Goal: Task Accomplishment & Management: Manage account settings

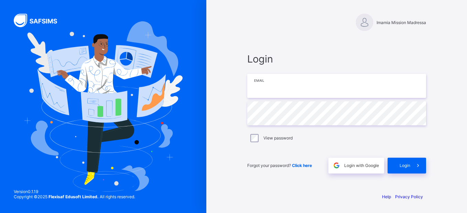
type input "**********"
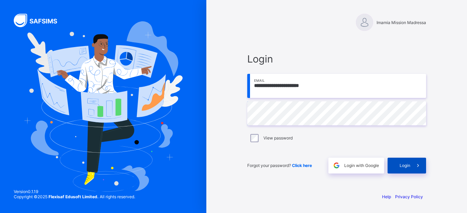
click at [415, 164] on icon at bounding box center [418, 165] width 7 height 7
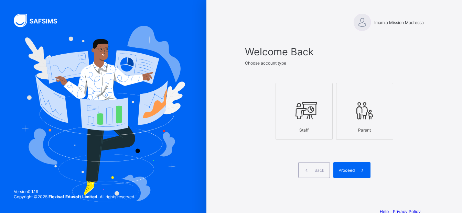
scroll to position [15, 0]
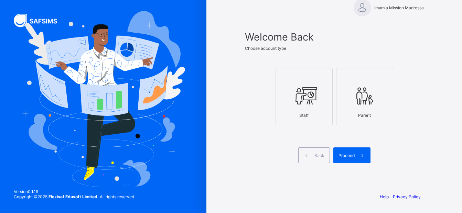
click at [311, 99] on icon at bounding box center [304, 96] width 24 height 21
click at [354, 155] on span "Proceed" at bounding box center [347, 155] width 16 height 5
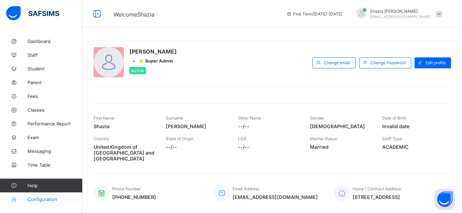
click at [41, 199] on span "Configuration" at bounding box center [55, 200] width 55 height 6
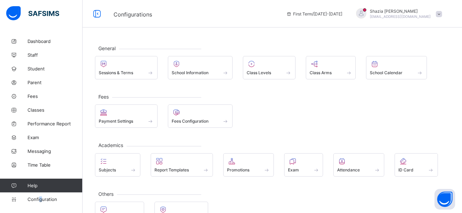
scroll to position [22, 0]
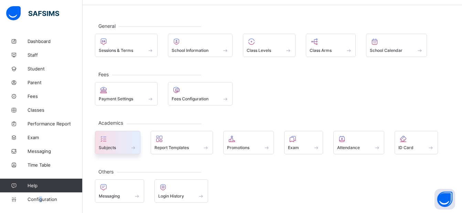
click at [108, 145] on div "Subjects" at bounding box center [118, 148] width 38 height 6
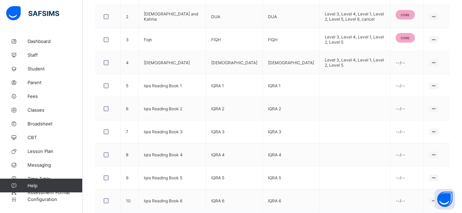
scroll to position [266, 0]
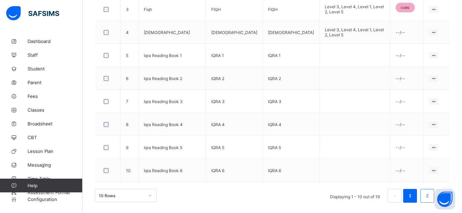
click at [429, 196] on link "2" at bounding box center [427, 196] width 7 height 9
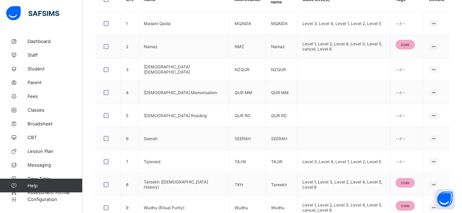
scroll to position [243, 0]
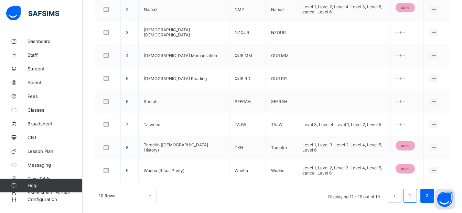
click at [413, 198] on link "1" at bounding box center [410, 196] width 7 height 9
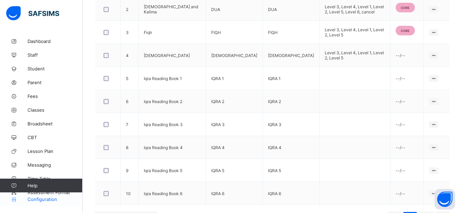
click at [54, 197] on span "Configuration" at bounding box center [55, 200] width 55 height 6
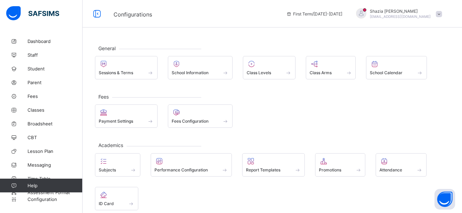
scroll to position [56, 0]
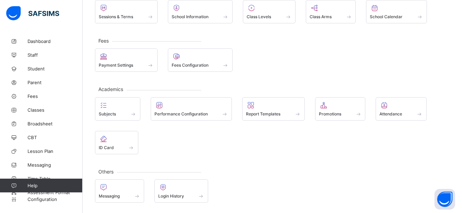
click at [67, 191] on link "Help" at bounding box center [41, 186] width 82 height 14
drag, startPoint x: 33, startPoint y: 184, endPoint x: 59, endPoint y: 208, distance: 35.1
click at [59, 208] on div "Dashboard Staff Student Parent Fees Classes Broadsheet CBT Lesson Plan Messagin…" at bounding box center [41, 121] width 83 height 186
drag, startPoint x: 59, startPoint y: 207, endPoint x: 64, endPoint y: 194, distance: 14.5
click at [66, 202] on link "Configuration" at bounding box center [41, 200] width 82 height 14
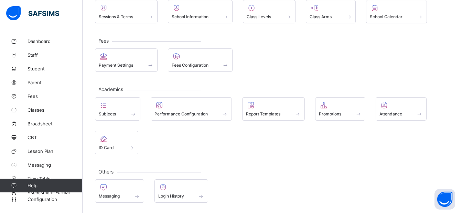
click at [64, 192] on link "Help" at bounding box center [41, 186] width 82 height 14
click at [41, 121] on span "Broadsheet" at bounding box center [55, 124] width 55 height 6
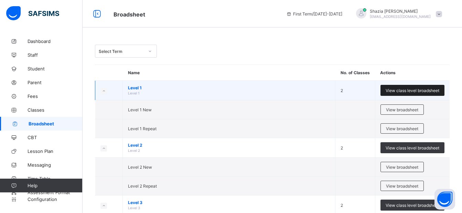
click at [427, 90] on span "View class level broadsheet" at bounding box center [413, 90] width 54 height 5
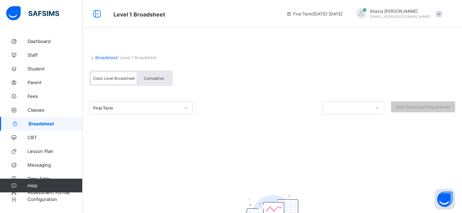
click at [184, 107] on icon at bounding box center [186, 108] width 4 height 7
click at [313, 115] on div at bounding box center [272, 123] width 366 height 17
click at [380, 107] on icon at bounding box center [377, 108] width 4 height 7
click at [36, 175] on link "Time Table" at bounding box center [41, 179] width 83 height 14
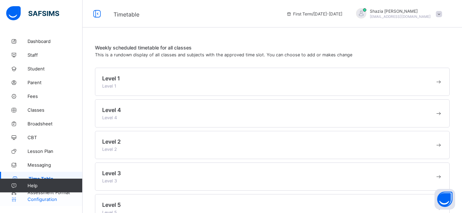
click at [35, 201] on span "Configuration" at bounding box center [55, 200] width 55 height 6
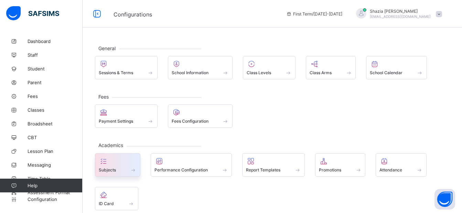
click at [118, 167] on div "Subjects" at bounding box center [118, 170] width 38 height 6
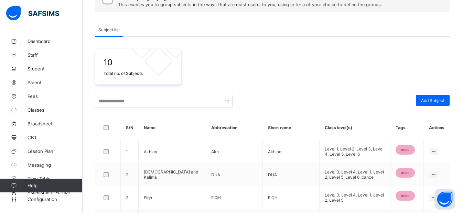
scroll to position [72, 0]
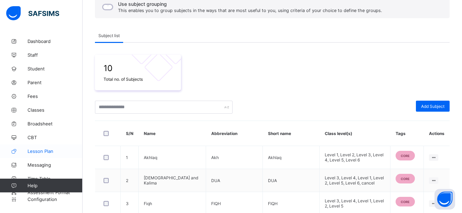
click at [38, 150] on span "Lesson Plan" at bounding box center [55, 152] width 55 height 6
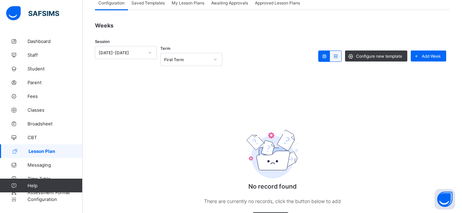
scroll to position [72, 0]
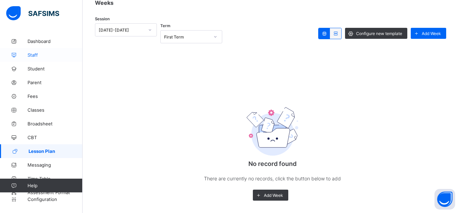
click at [38, 55] on span "Staff" at bounding box center [55, 55] width 55 height 6
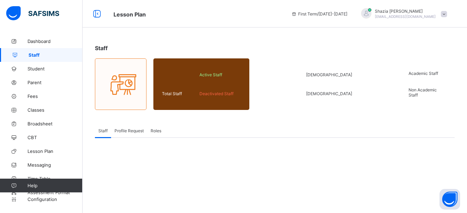
click at [128, 132] on span "Profile Request" at bounding box center [129, 130] width 29 height 5
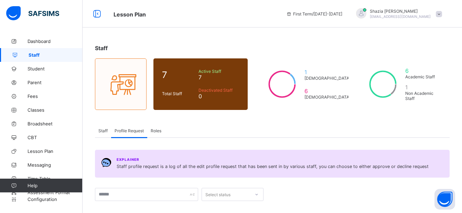
click at [158, 129] on span "Roles" at bounding box center [156, 130] width 11 height 5
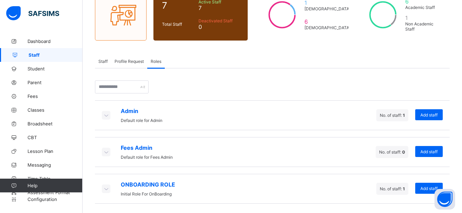
scroll to position [71, 0]
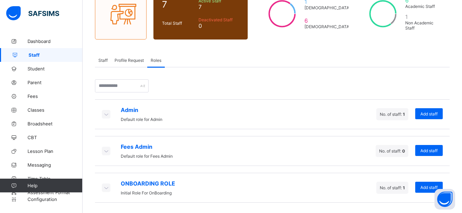
click at [105, 189] on icon at bounding box center [106, 187] width 8 height 7
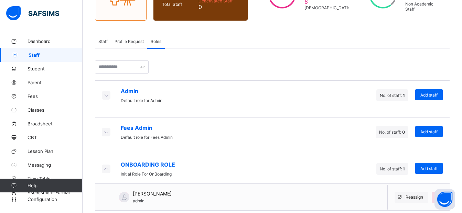
scroll to position [97, 0]
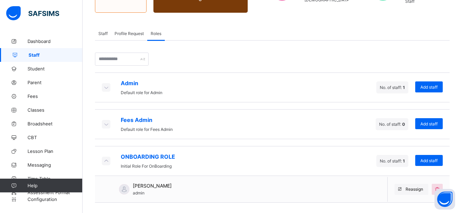
click at [105, 123] on icon at bounding box center [106, 124] width 8 height 7
click at [103, 88] on icon at bounding box center [106, 87] width 8 height 7
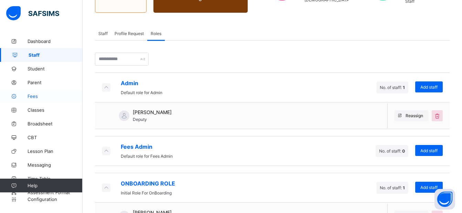
click at [34, 96] on span "Fees" at bounding box center [55, 97] width 55 height 6
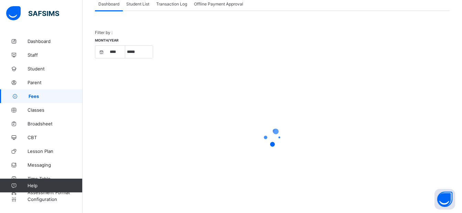
scroll to position [49, 0]
select select "****"
select select "*"
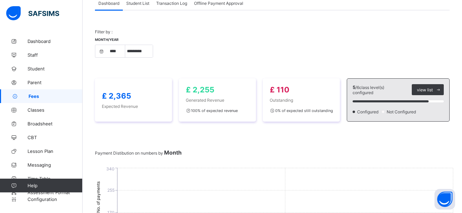
scroll to position [97, 0]
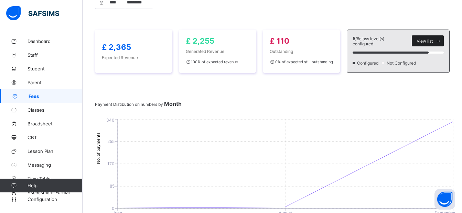
click at [433, 39] on span "view list" at bounding box center [425, 41] width 16 height 5
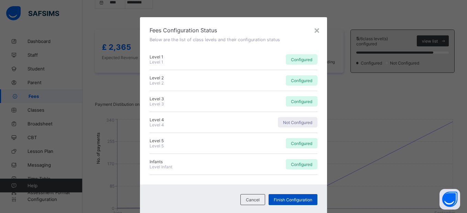
click at [282, 201] on span "Finish Configuration" at bounding box center [293, 200] width 39 height 5
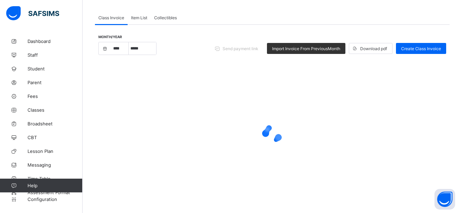
scroll to position [57, 0]
select select "****"
select select "*"
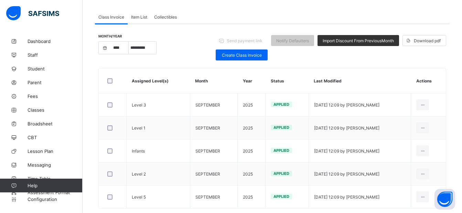
scroll to position [74, 0]
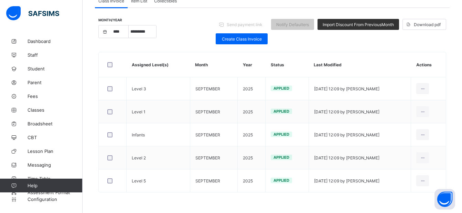
click at [66, 192] on link "Help" at bounding box center [41, 186] width 82 height 14
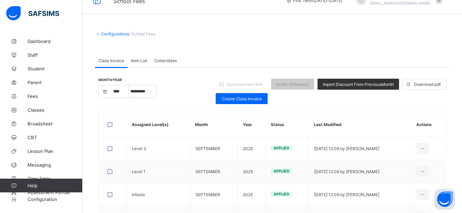
scroll to position [0, 0]
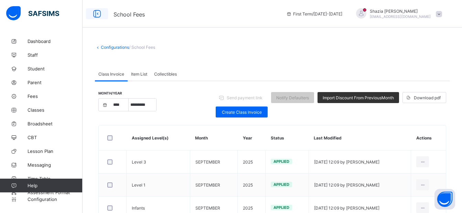
click at [97, 12] on icon at bounding box center [97, 14] width 12 height 10
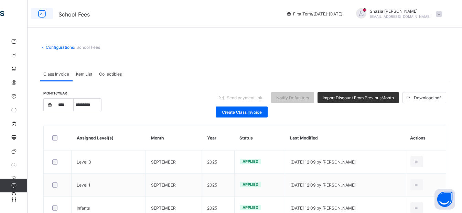
click at [42, 12] on icon at bounding box center [42, 14] width 12 height 10
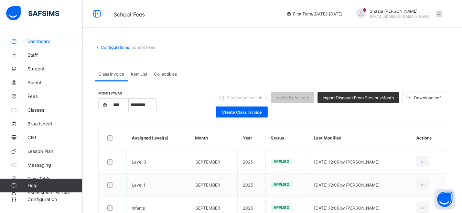
click at [41, 40] on span "Dashboard" at bounding box center [55, 42] width 55 height 6
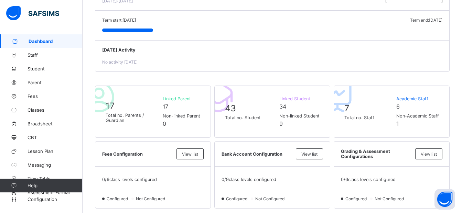
scroll to position [2, 0]
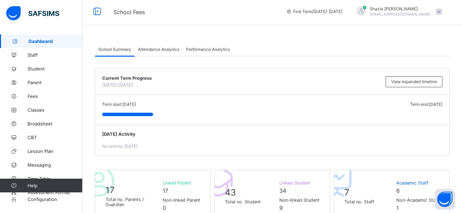
click at [159, 49] on span "Attendance Analytics" at bounding box center [158, 49] width 41 height 5
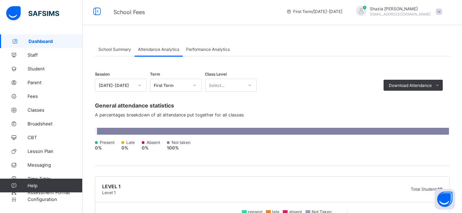
click at [217, 49] on span "Performance Analytics" at bounding box center [208, 49] width 44 height 5
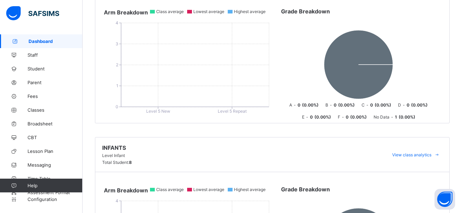
scroll to position [0, 0]
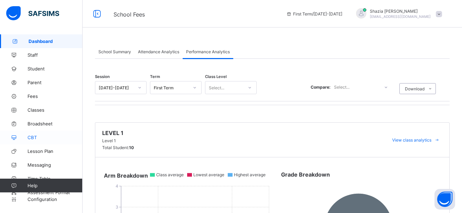
click at [30, 136] on span "CBT" at bounding box center [55, 138] width 55 height 6
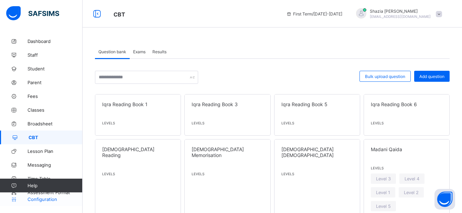
click at [49, 198] on span "Configuration" at bounding box center [55, 200] width 55 height 6
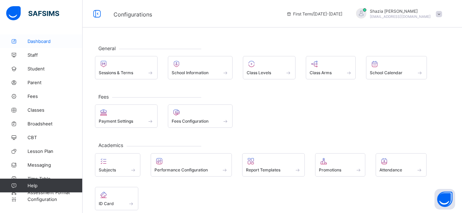
click at [36, 39] on span "Dashboard" at bounding box center [55, 42] width 55 height 6
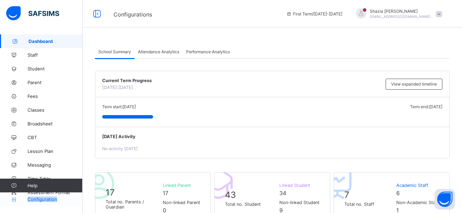
drag, startPoint x: 46, startPoint y: 184, endPoint x: 61, endPoint y: 201, distance: 22.4
click at [61, 201] on div "Help Configuration" at bounding box center [41, 193] width 82 height 28
drag, startPoint x: 61, startPoint y: 201, endPoint x: 67, endPoint y: 201, distance: 6.2
click at [67, 201] on span "Configuration" at bounding box center [55, 200] width 55 height 6
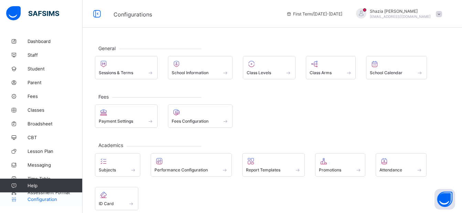
click at [67, 193] on link "Configuration" at bounding box center [41, 200] width 82 height 14
click at [25, 183] on icon at bounding box center [14, 185] width 28 height 5
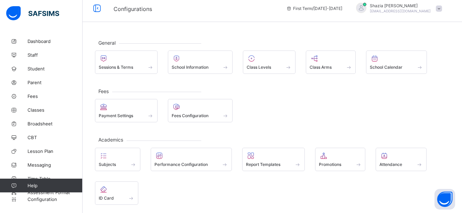
scroll to position [7, 0]
click at [42, 121] on span "Broadsheet" at bounding box center [55, 124] width 55 height 6
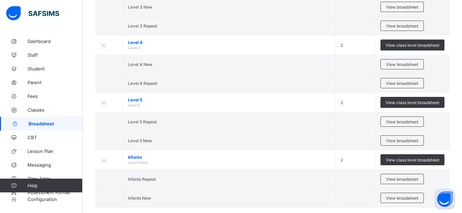
scroll to position [222, 0]
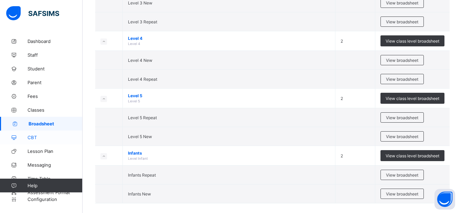
click at [33, 135] on link "CBT" at bounding box center [41, 138] width 83 height 14
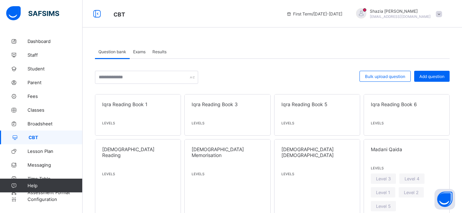
click at [142, 52] on span "Exams" at bounding box center [139, 51] width 12 height 5
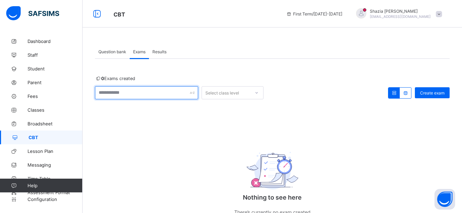
click at [180, 92] on input "text" at bounding box center [146, 92] width 103 height 13
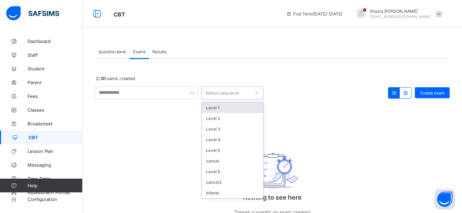
click at [220, 94] on div "Select class level" at bounding box center [222, 92] width 34 height 13
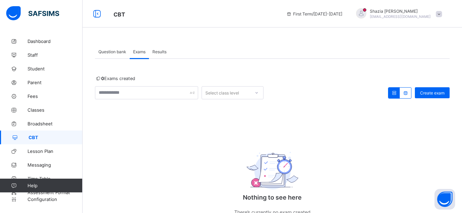
click at [348, 105] on div "0 Exams created Select class level Create exam Nothing to see here There’s curr…" at bounding box center [272, 153] width 355 height 155
click at [216, 92] on div "Select class level" at bounding box center [222, 92] width 34 height 13
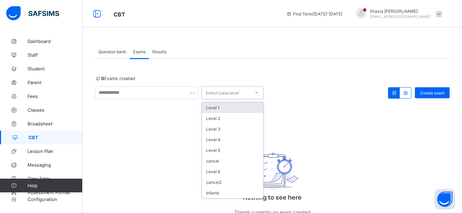
click at [217, 106] on div "Level 1" at bounding box center [232, 108] width 61 height 11
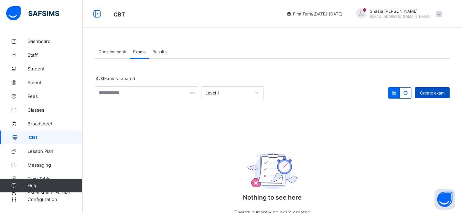
click at [437, 91] on span "Create exam" at bounding box center [432, 93] width 24 height 5
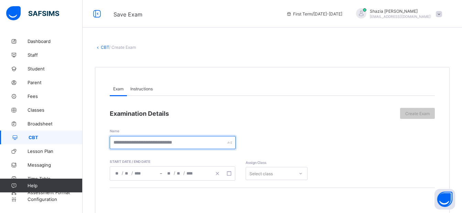
click at [133, 144] on input "text" at bounding box center [173, 142] width 126 height 13
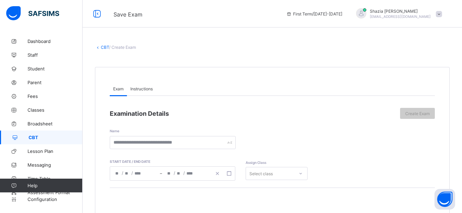
click at [141, 91] on span "Instructions" at bounding box center [141, 88] width 22 height 5
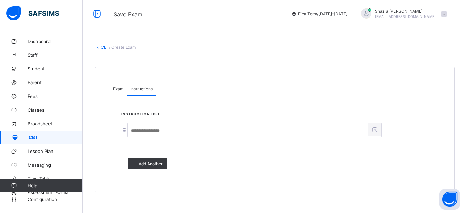
click at [156, 132] on input at bounding box center [248, 130] width 241 height 13
click at [120, 87] on span "Exam" at bounding box center [118, 88] width 10 height 5
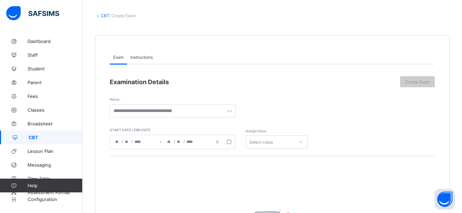
scroll to position [34, 0]
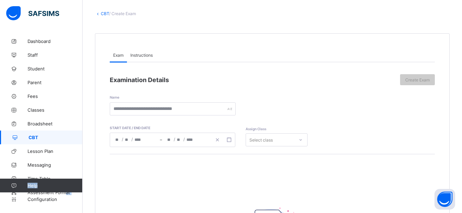
drag, startPoint x: 65, startPoint y: 182, endPoint x: 64, endPoint y: 208, distance: 26.2
click at [64, 208] on div "Dashboard Staff Student Parent Fees Classes Broadsheet CBT Lesson Plan Messagin…" at bounding box center [41, 121] width 83 height 186
drag, startPoint x: 64, startPoint y: 208, endPoint x: 127, endPoint y: 196, distance: 64.1
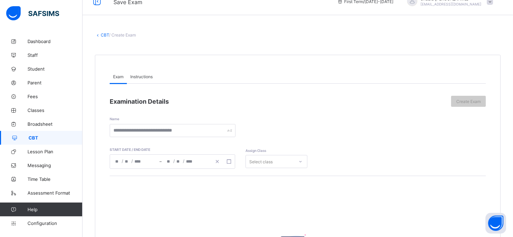
scroll to position [0, 0]
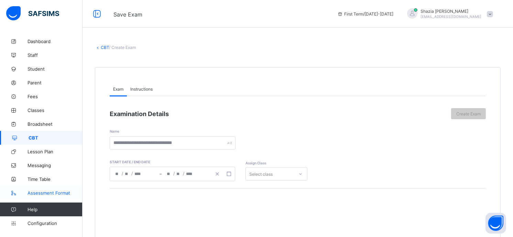
click at [58, 191] on span "Assessment Format" at bounding box center [55, 193] width 55 height 6
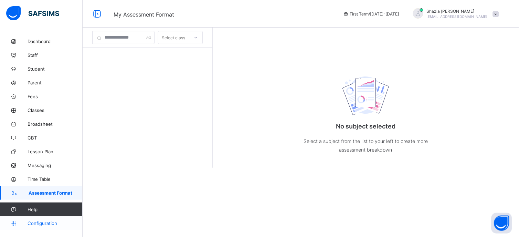
click at [39, 213] on span "Configuration" at bounding box center [55, 223] width 55 height 6
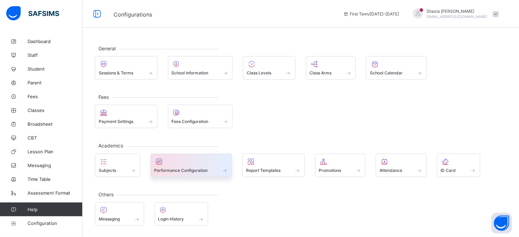
click at [188, 166] on span at bounding box center [192, 167] width 74 height 2
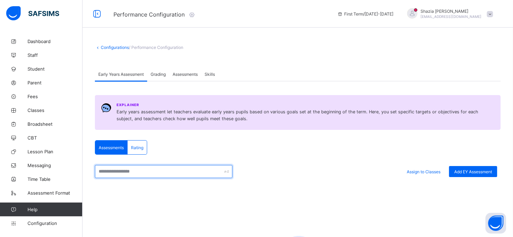
click at [215, 172] on input "text" at bounding box center [164, 171] width 138 height 13
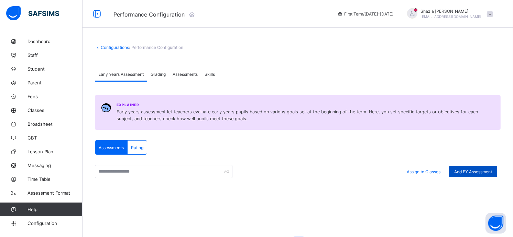
click at [467, 170] on span "Add EY Assessment" at bounding box center [474, 171] width 38 height 5
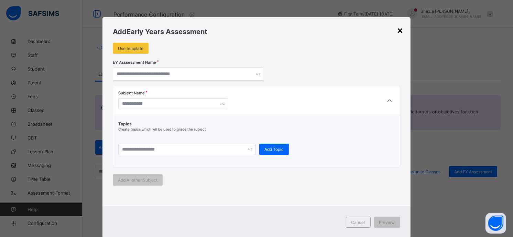
click at [400, 31] on div "×" at bounding box center [400, 30] width 7 height 12
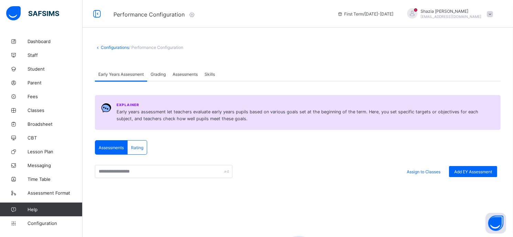
click at [159, 73] on span "Grading" at bounding box center [158, 74] width 15 height 5
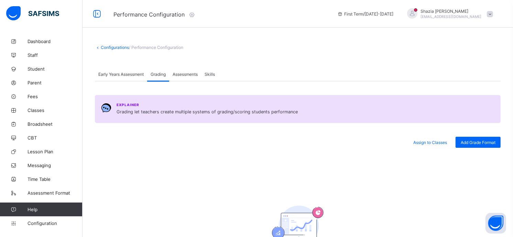
click at [184, 73] on span "Assessments" at bounding box center [185, 74] width 25 height 5
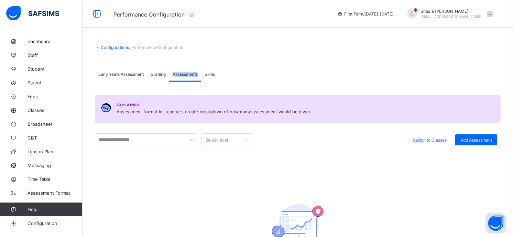
click at [184, 73] on span "Assessments" at bounding box center [185, 74] width 25 height 5
click at [226, 180] on div "Select level Assign to Classes Add Assessment There are currently no records." at bounding box center [298, 199] width 406 height 133
click at [212, 72] on span "Skills" at bounding box center [210, 74] width 10 height 5
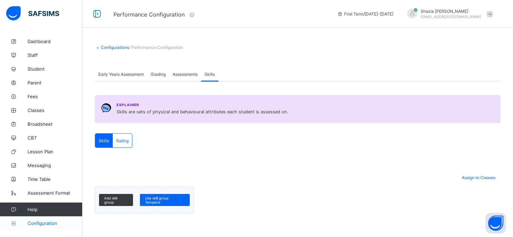
click at [42, 213] on span "Configuration" at bounding box center [55, 223] width 55 height 6
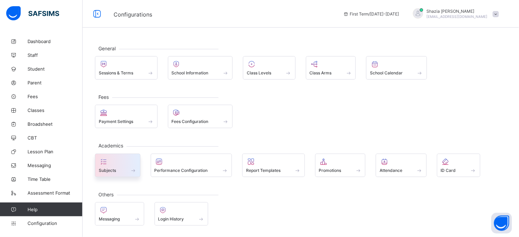
click at [111, 166] on span at bounding box center [118, 167] width 38 height 2
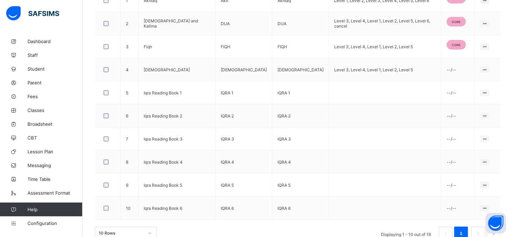
scroll to position [242, 0]
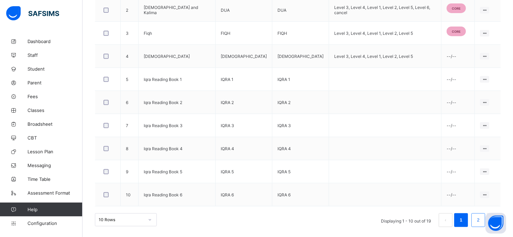
click at [467, 213] on link "2" at bounding box center [478, 219] width 7 height 9
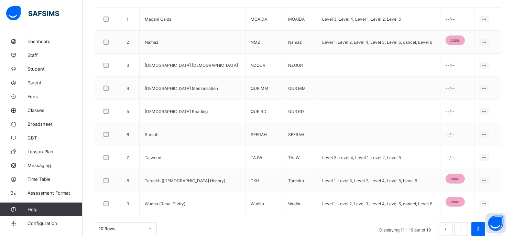
scroll to position [219, 0]
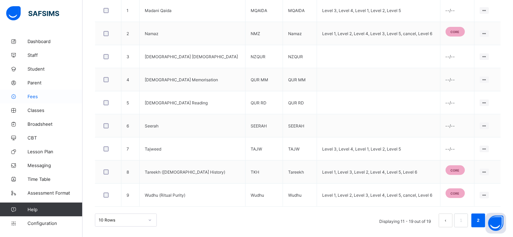
click at [33, 95] on span "Fees" at bounding box center [55, 97] width 55 height 6
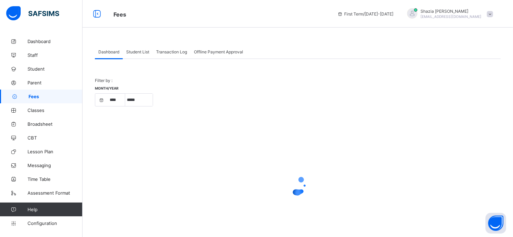
select select "****"
select select "*"
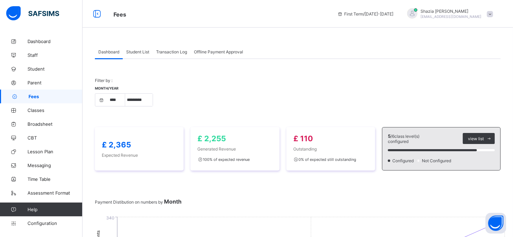
click at [133, 52] on span "Student List" at bounding box center [137, 51] width 23 height 5
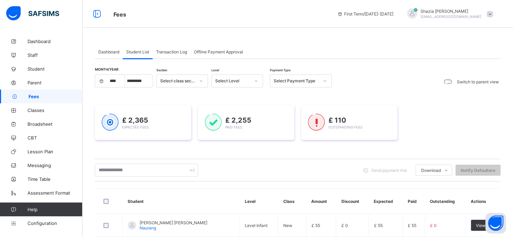
drag, startPoint x: 179, startPoint y: 68, endPoint x: 173, endPoint y: 70, distance: 6.4
click at [174, 50] on span "Transaction Log" at bounding box center [171, 51] width 31 height 5
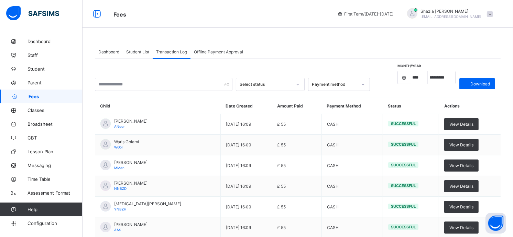
click at [213, 50] on span "Offline Payment Approval" at bounding box center [218, 51] width 49 height 5
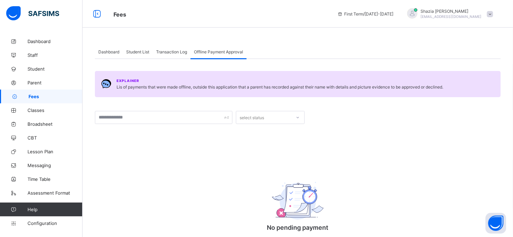
click at [105, 50] on span "Dashboard" at bounding box center [108, 51] width 21 height 5
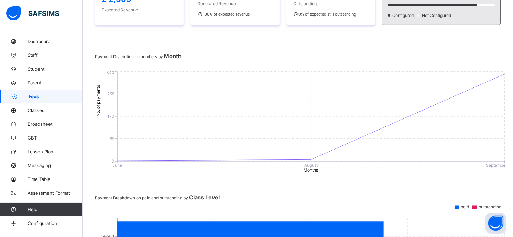
scroll to position [146, 0]
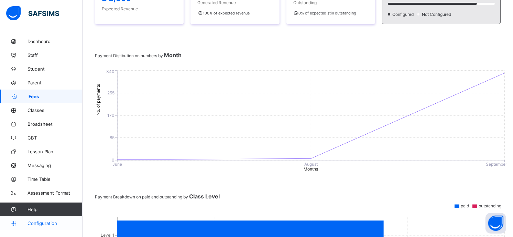
click at [50, 213] on link "Configuration" at bounding box center [41, 223] width 82 height 14
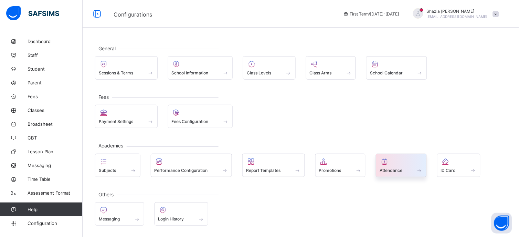
click at [407, 167] on div "Attendance" at bounding box center [401, 170] width 43 height 6
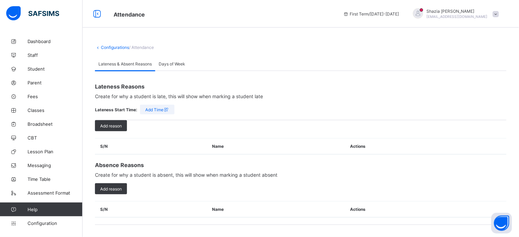
click at [178, 63] on span "Days of Week" at bounding box center [172, 63] width 26 height 5
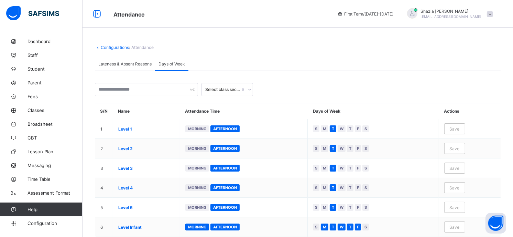
scroll to position [17, 0]
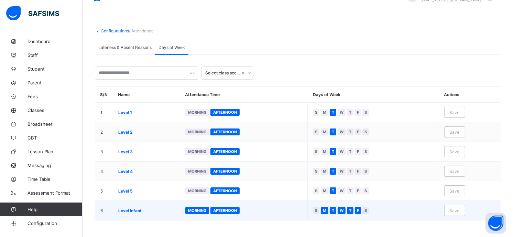
click at [194, 210] on span "Morning" at bounding box center [197, 210] width 18 height 5
click at [326, 212] on span "M" at bounding box center [324, 211] width 3 height 6
click at [344, 208] on span "W" at bounding box center [342, 211] width 4 height 6
click at [354, 209] on div "T" at bounding box center [350, 210] width 7 height 7
click at [361, 211] on div "F" at bounding box center [358, 210] width 6 height 7
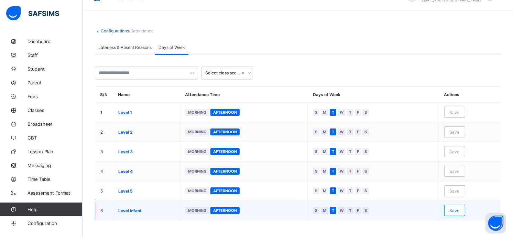
click at [460, 205] on div "Save" at bounding box center [455, 210] width 21 height 11
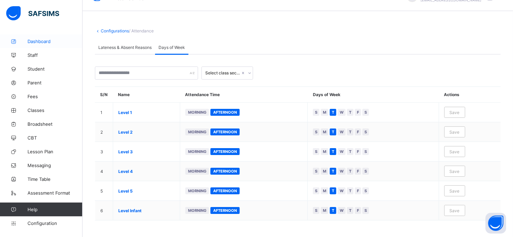
click at [40, 41] on span "Dashboard" at bounding box center [55, 42] width 55 height 6
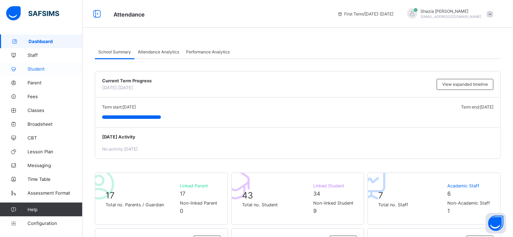
click at [44, 71] on span "Student" at bounding box center [55, 69] width 55 height 6
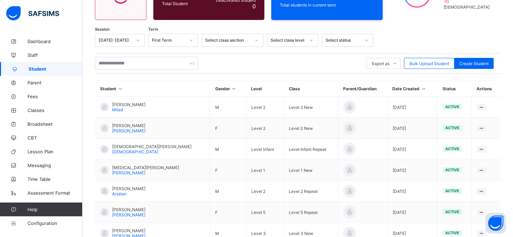
scroll to position [91, 0]
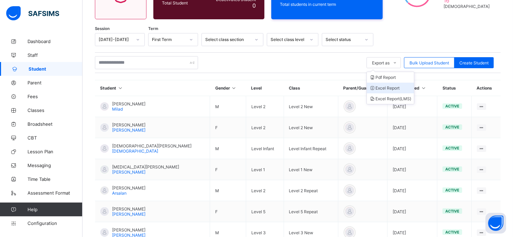
click at [394, 85] on li "Excel Report" at bounding box center [390, 88] width 47 height 11
click at [390, 97] on li "Excel Report (LMS)" at bounding box center [390, 98] width 47 height 11
click at [32, 51] on link "Staff" at bounding box center [41, 55] width 83 height 14
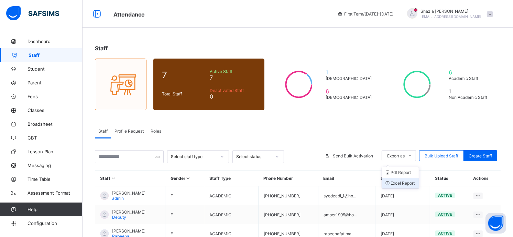
click at [404, 181] on li "Excel Report" at bounding box center [400, 183] width 37 height 11
